Goal: Task Accomplishment & Management: Use online tool/utility

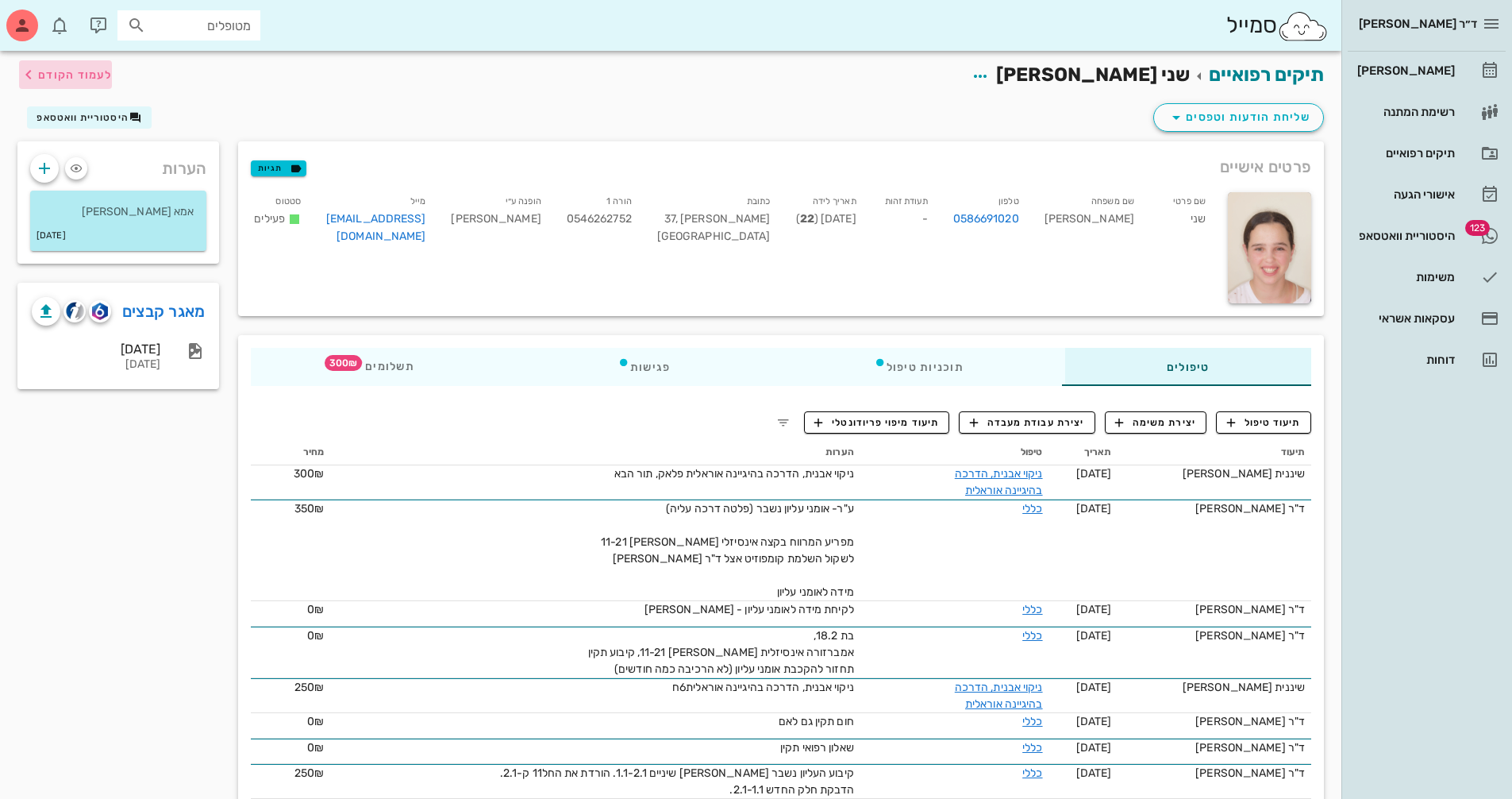
click at [78, 76] on span "לעמוד הקודם" at bounding box center [75, 74] width 74 height 13
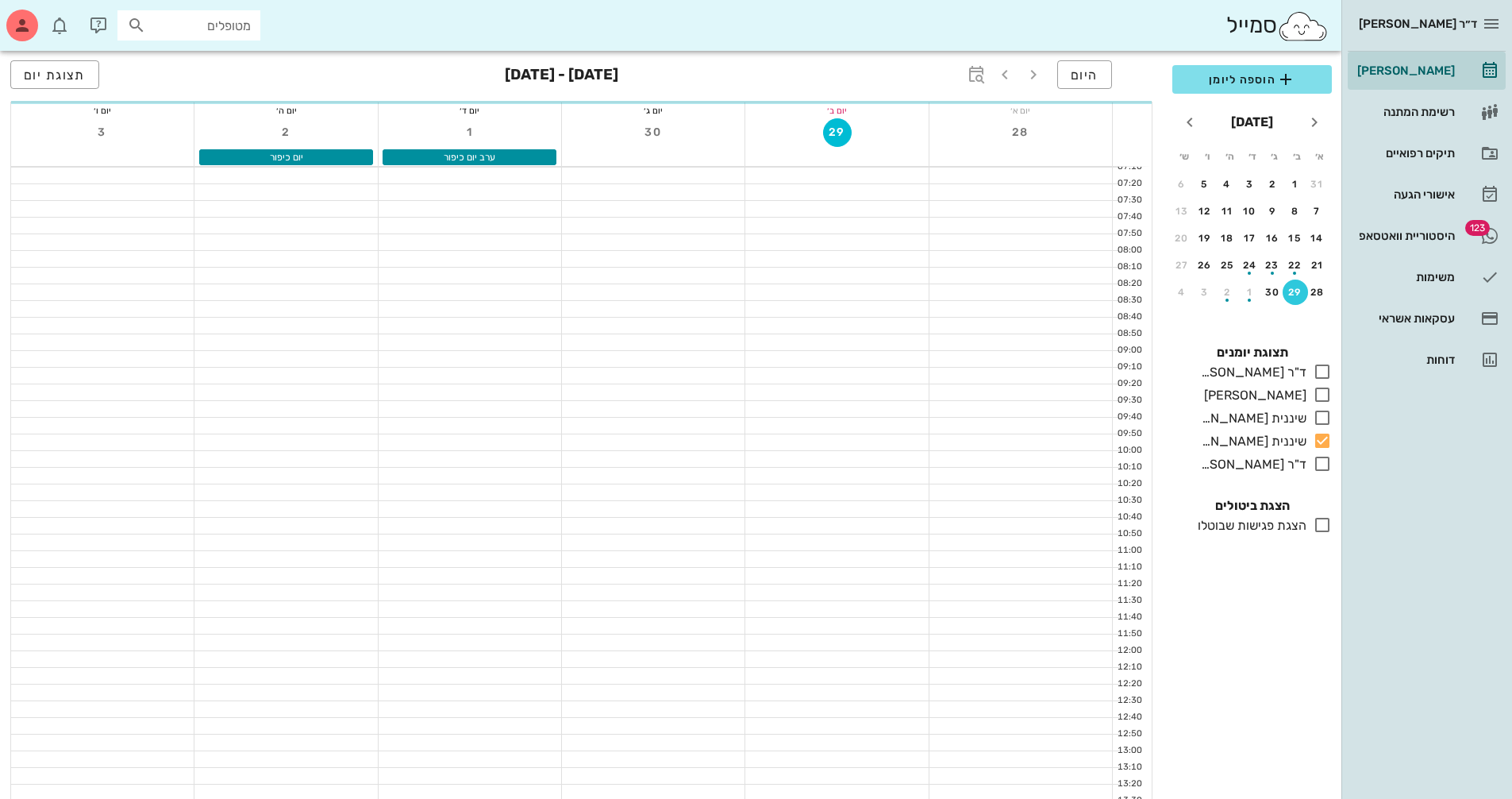
scroll to position [476, 0]
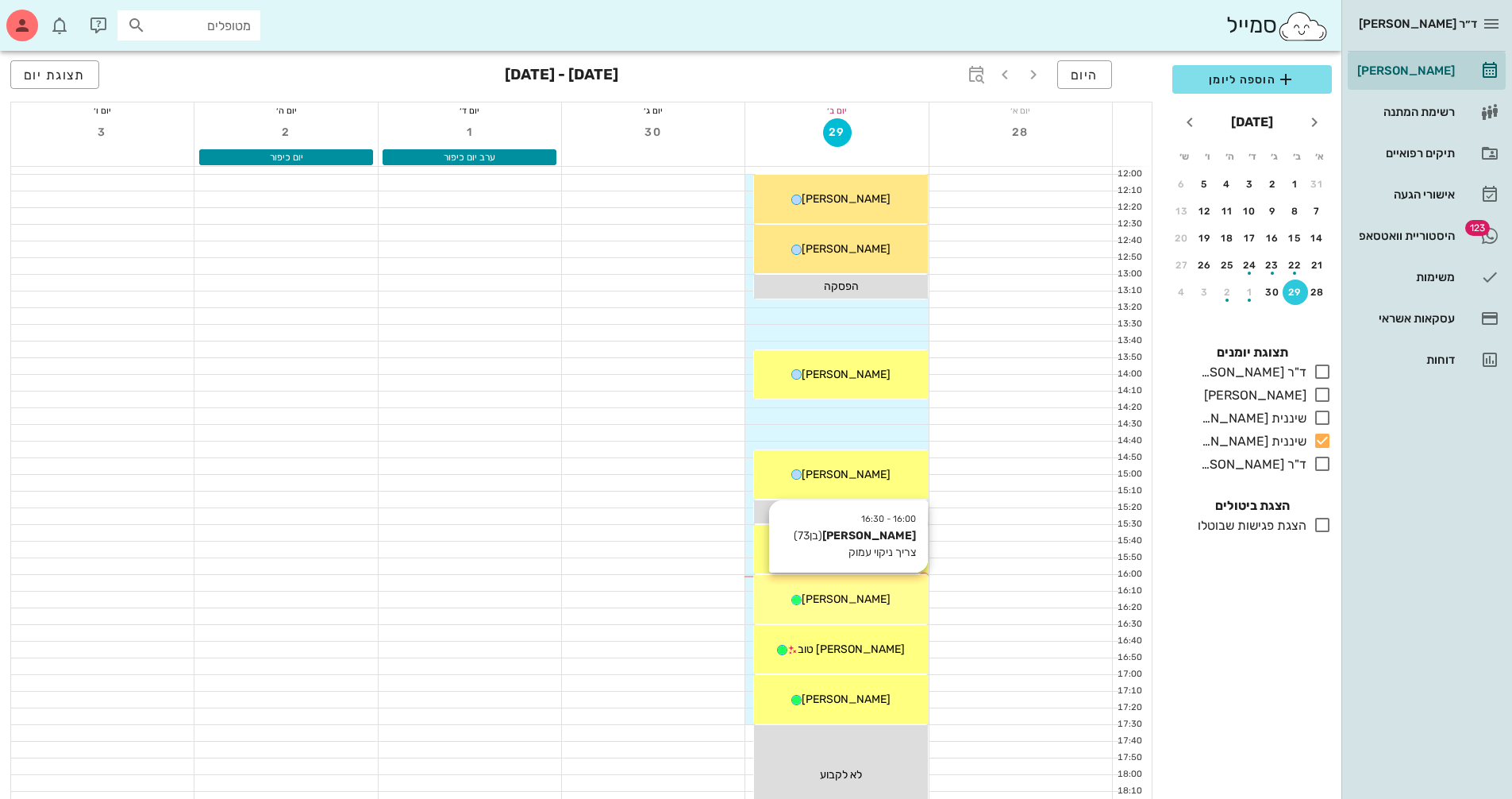
click at [880, 605] on div "[PERSON_NAME]" at bounding box center [840, 599] width 173 height 17
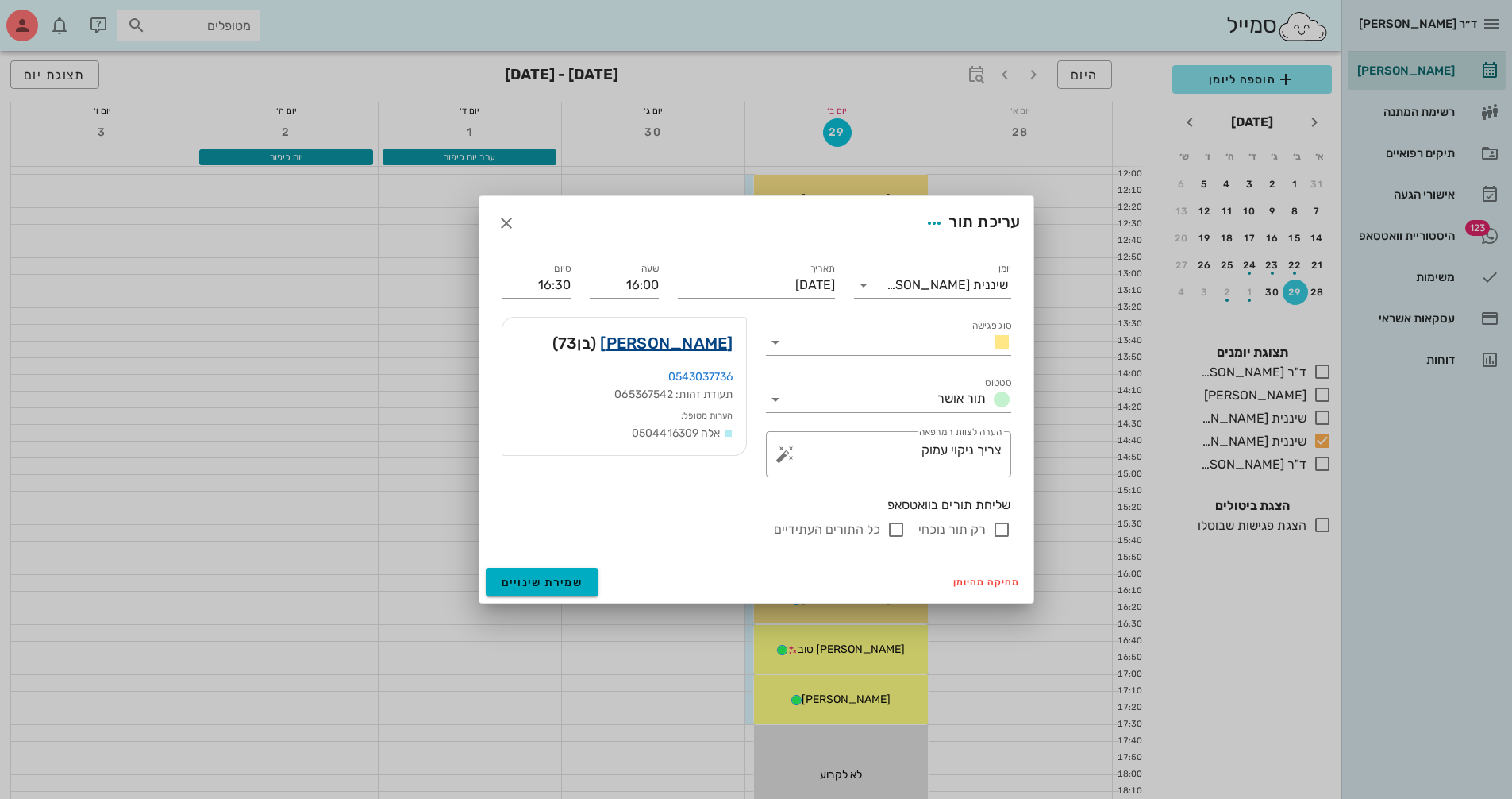
click at [682, 344] on link "[PERSON_NAME]" at bounding box center [667, 343] width 132 height 26
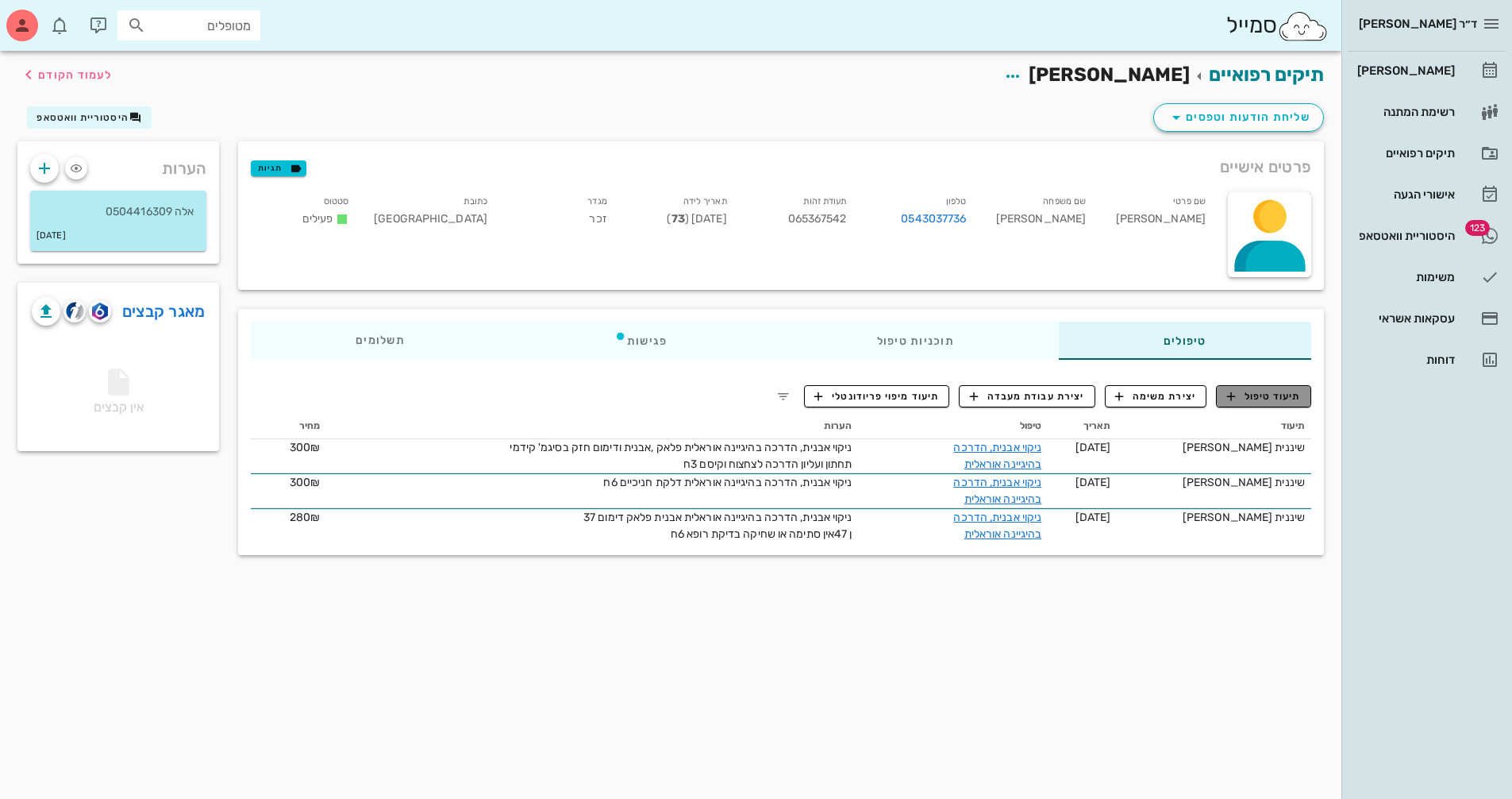
click at [1266, 396] on span "תיעוד טיפול" at bounding box center [1264, 396] width 74 height 14
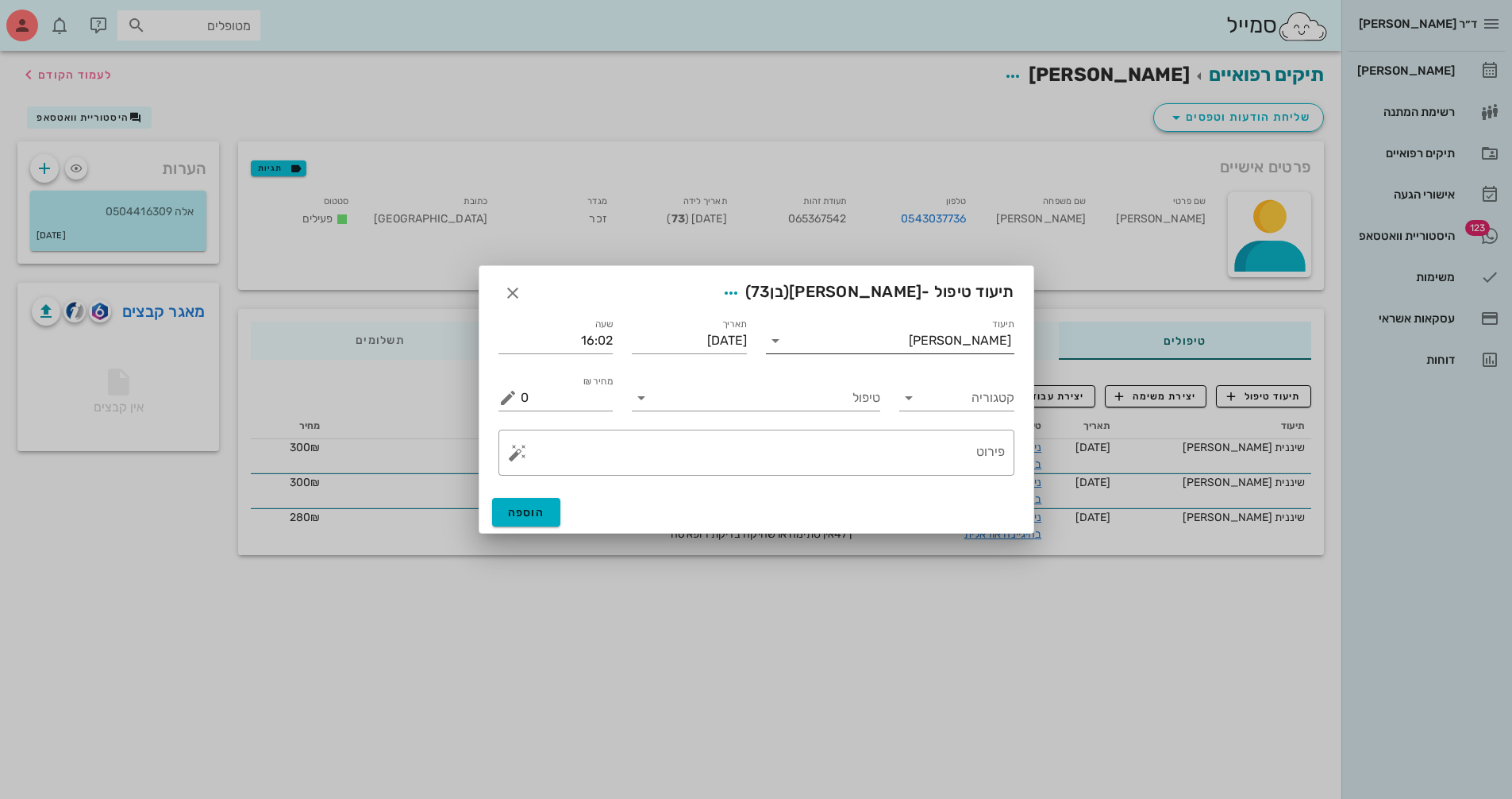
click at [957, 347] on div "[PERSON_NAME]" at bounding box center [960, 340] width 102 height 14
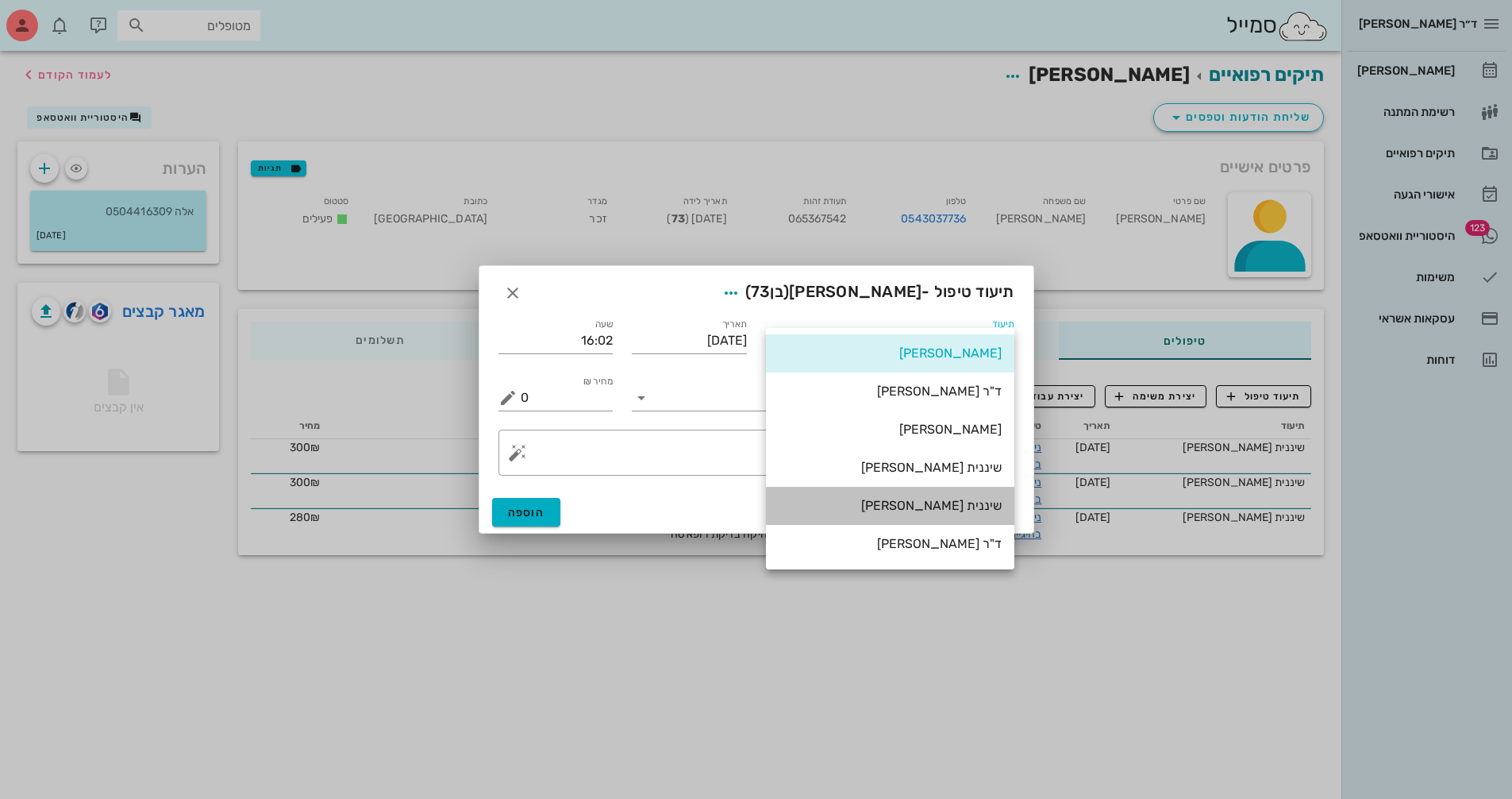
click at [965, 512] on div "שיננית [PERSON_NAME]" at bounding box center [890, 505] width 223 height 15
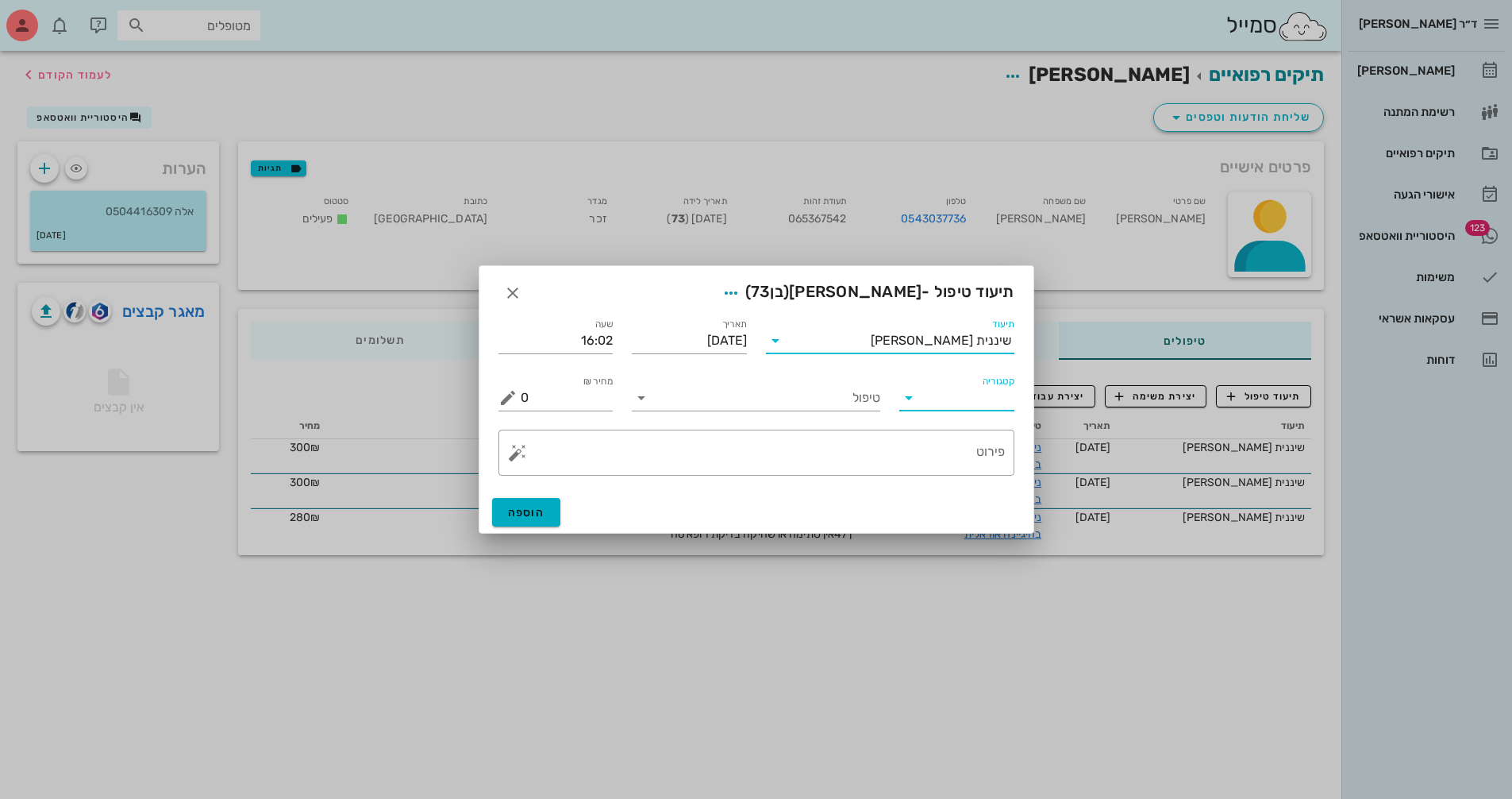
click at [940, 402] on input "קטגוריה" at bounding box center [970, 398] width 90 height 26
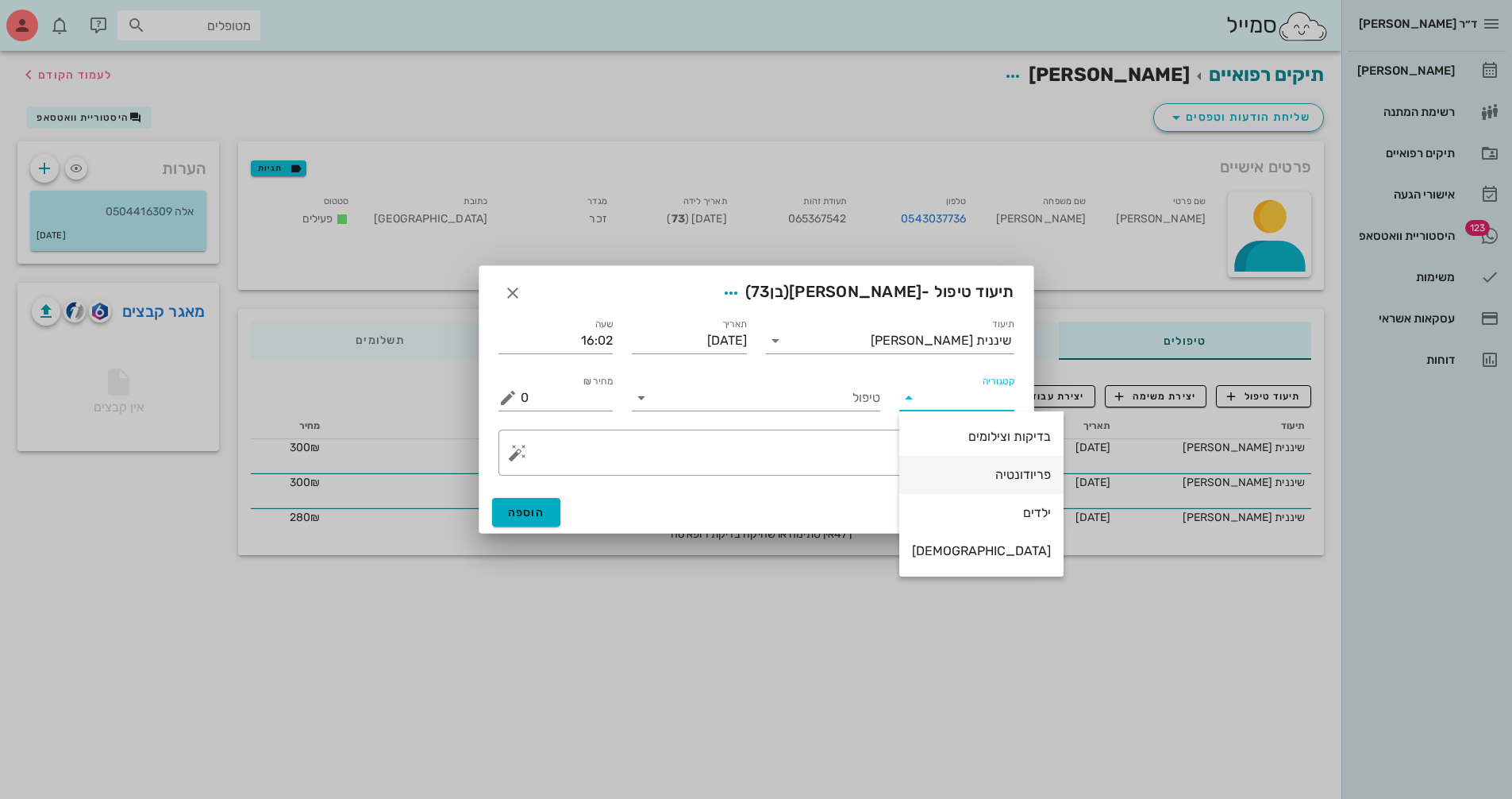
click at [928, 473] on div "פריודונטיה" at bounding box center [982, 474] width 139 height 15
type input "פריודונטיה"
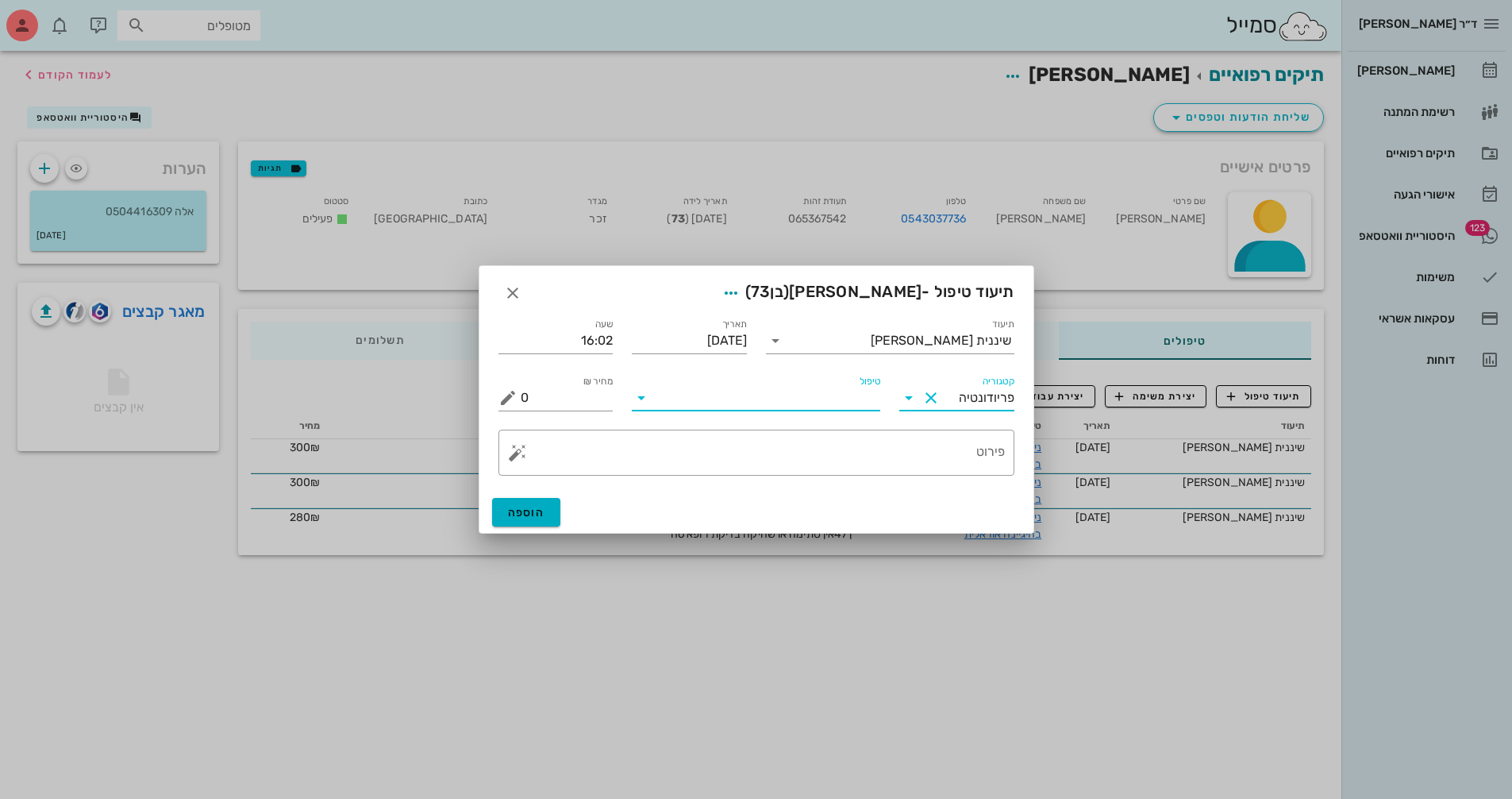
click at [688, 400] on input "טיפול" at bounding box center [767, 398] width 227 height 26
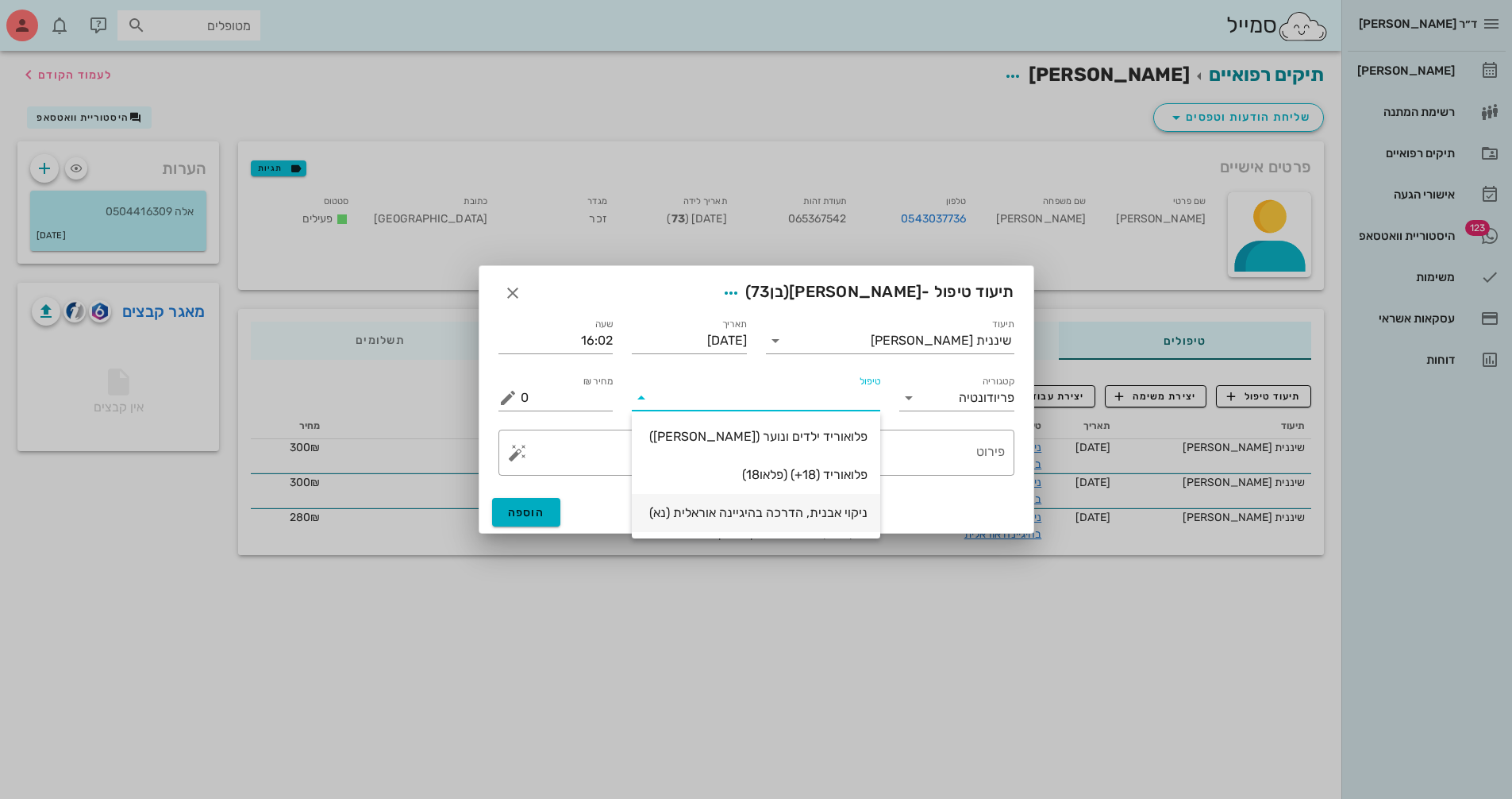
click at [747, 510] on div "ניקוי אבנית, הדרכה בהיגיינה אוראלית (נא)" at bounding box center [756, 512] width 223 height 15
type input "300"
type textarea "ניקוי אבנית, הדרכה בהיגיינה אוראלית פלאק, תור הבא"
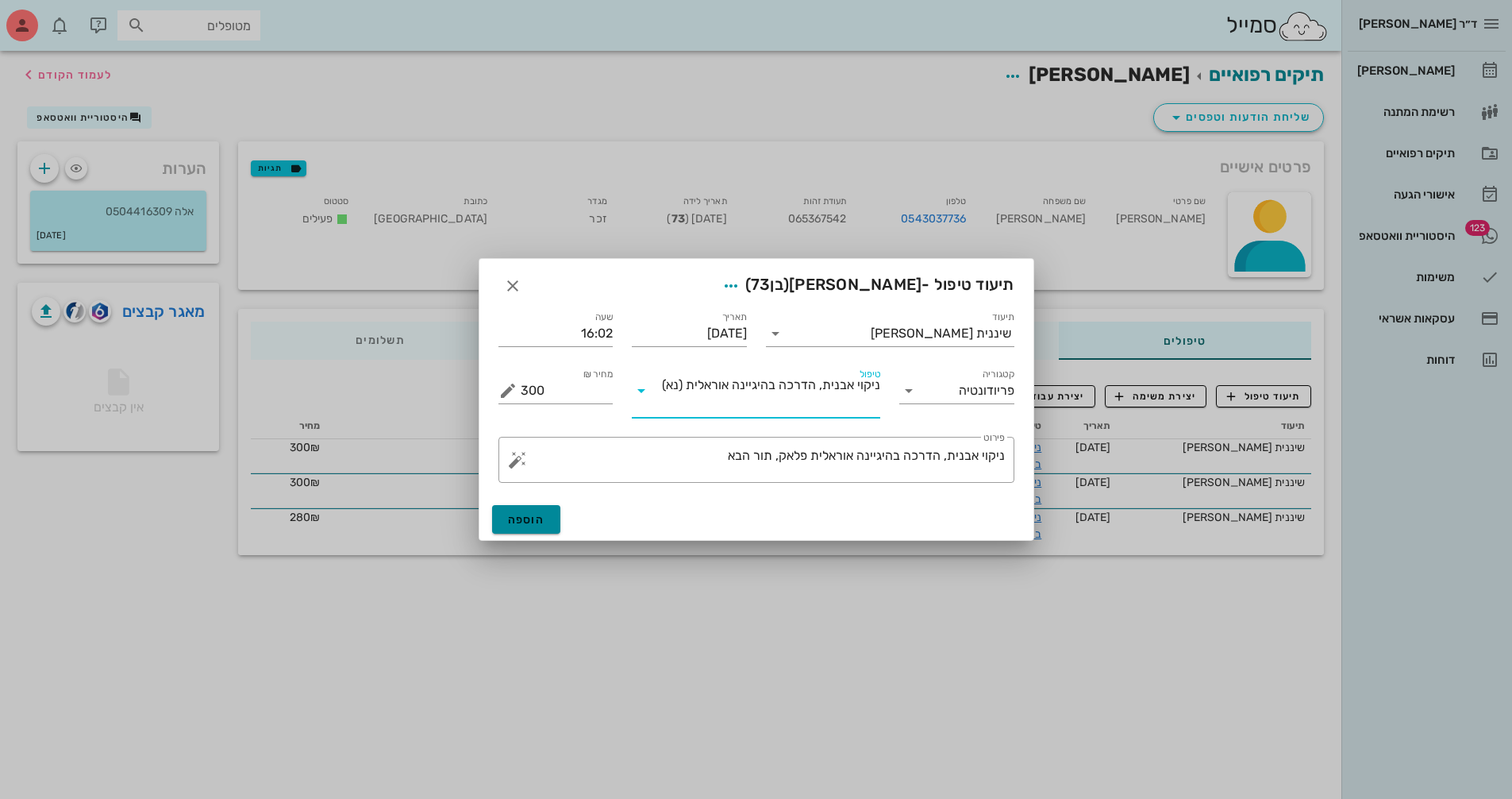
drag, startPoint x: 525, startPoint y: 521, endPoint x: 536, endPoint y: 514, distance: 13.0
click at [525, 519] on span "הוספה" at bounding box center [526, 519] width 37 height 13
